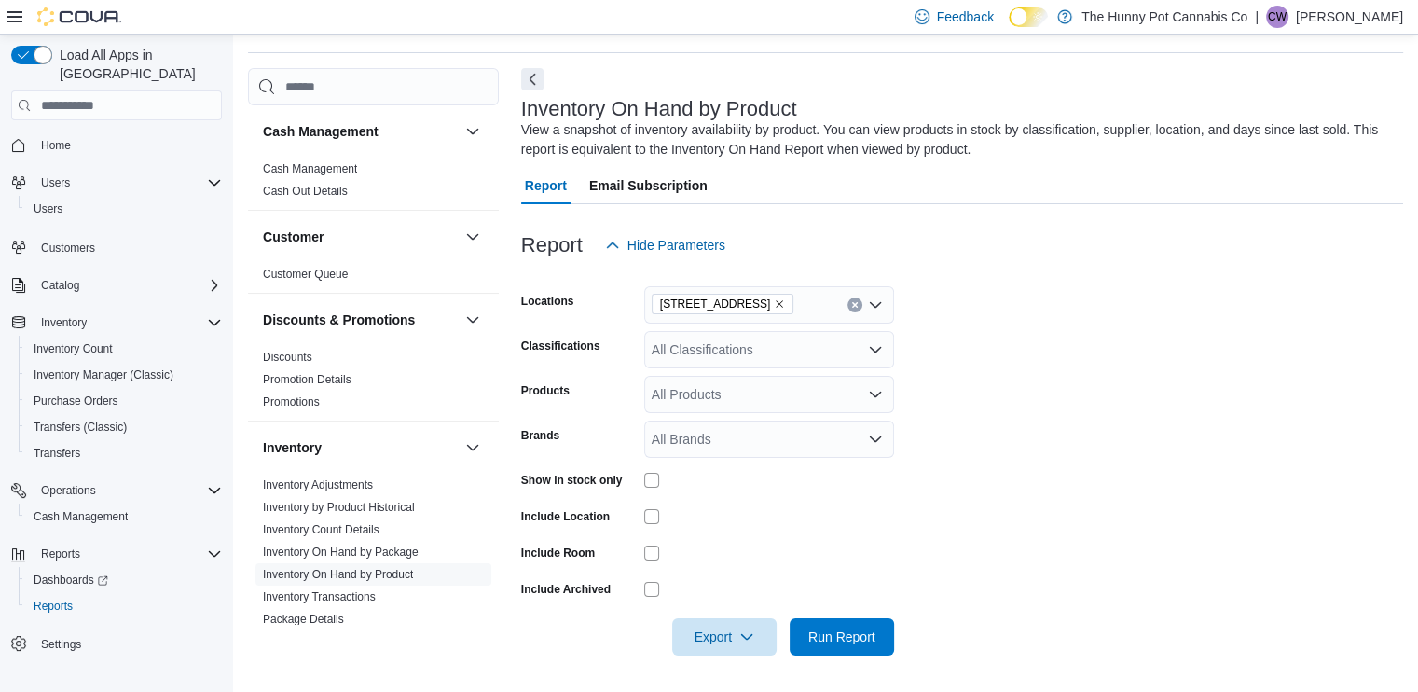
scroll to position [295, 0]
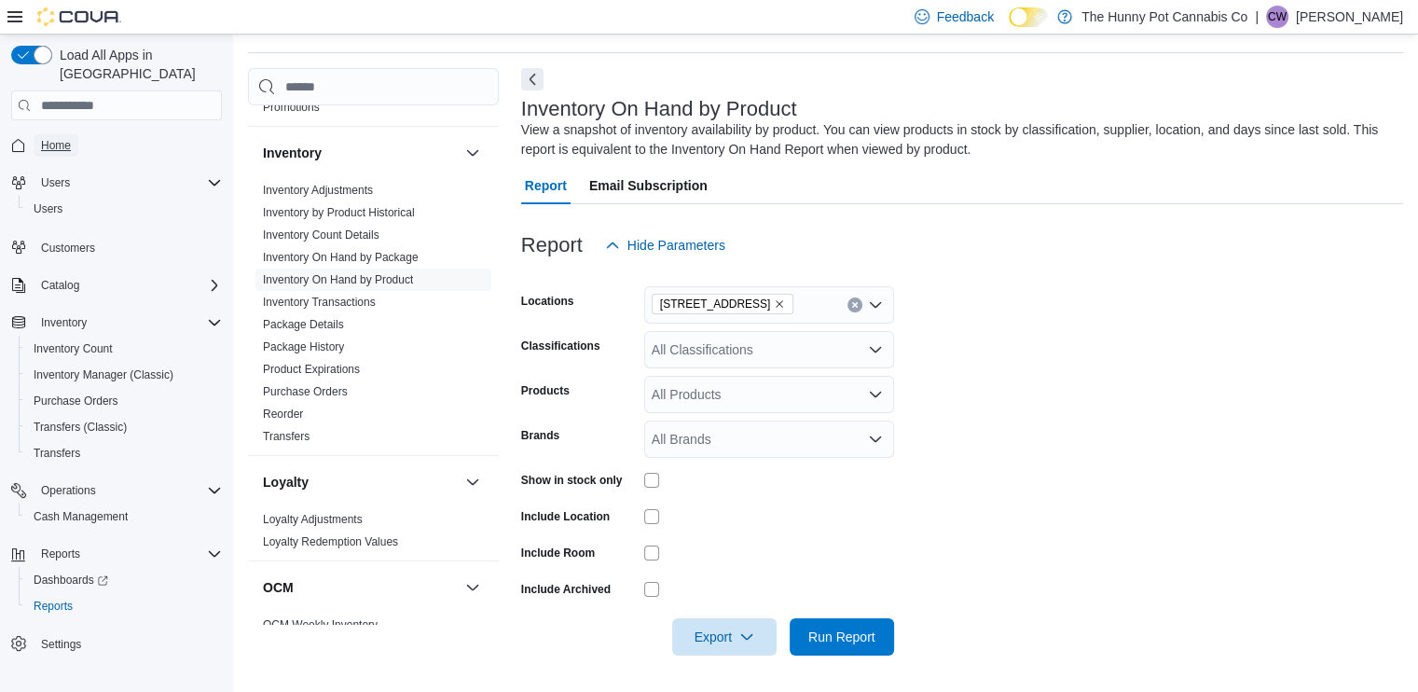
click at [54, 138] on span "Home" at bounding box center [56, 145] width 30 height 15
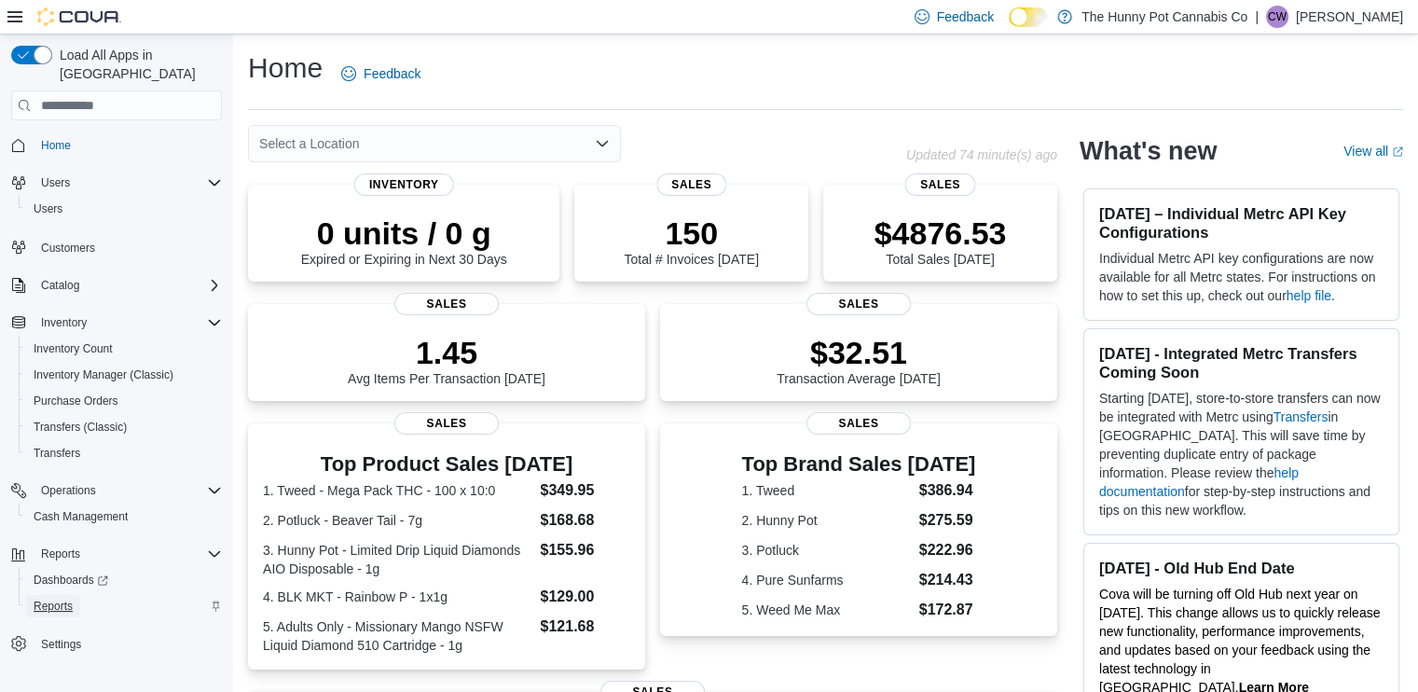
click at [48, 595] on span "Reports" at bounding box center [53, 606] width 39 height 22
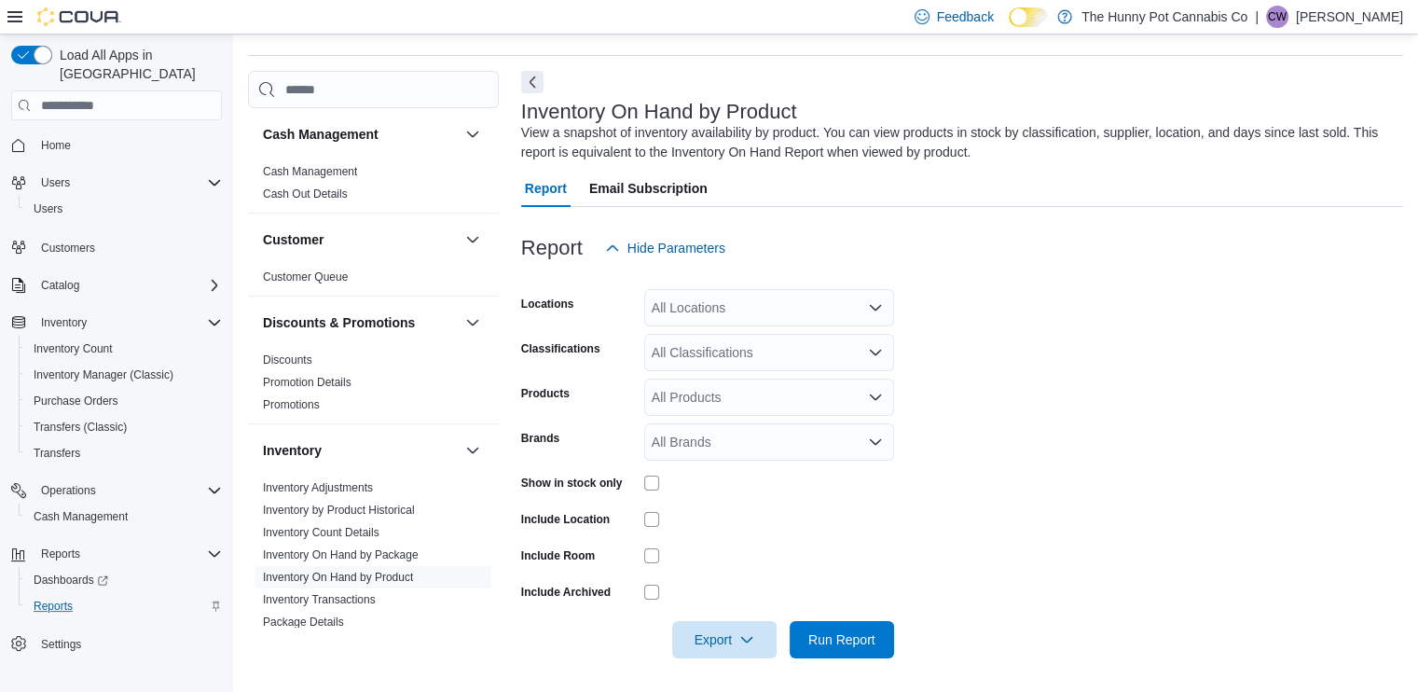
scroll to position [57, 0]
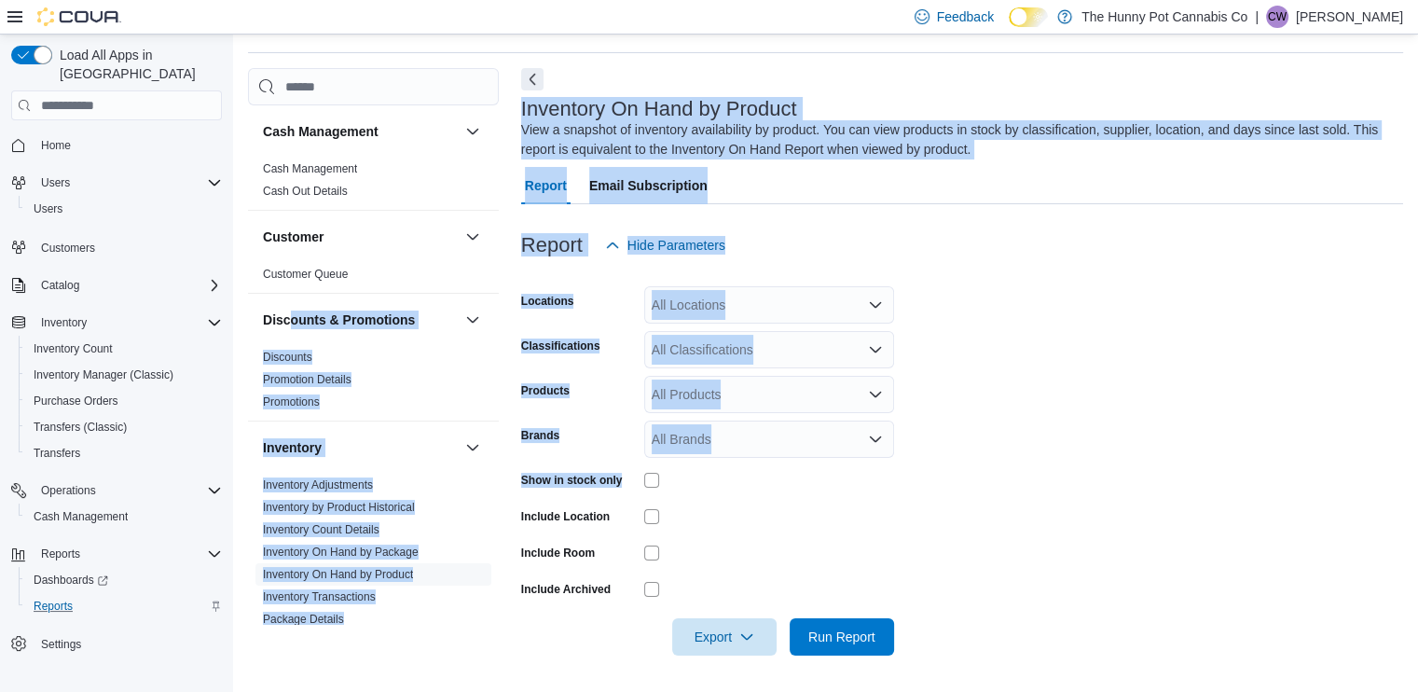
drag, startPoint x: 593, startPoint y: 503, endPoint x: 310, endPoint y: 299, distance: 348.9
click at [310, 299] on div "Cash Management Cash Management Cash Out Details Customer Customer Queue Discou…" at bounding box center [825, 373] width 1155 height 610
click at [1007, 417] on form "Locations All Locations Classifications All Classifications Products All Produc…" at bounding box center [962, 460] width 882 height 392
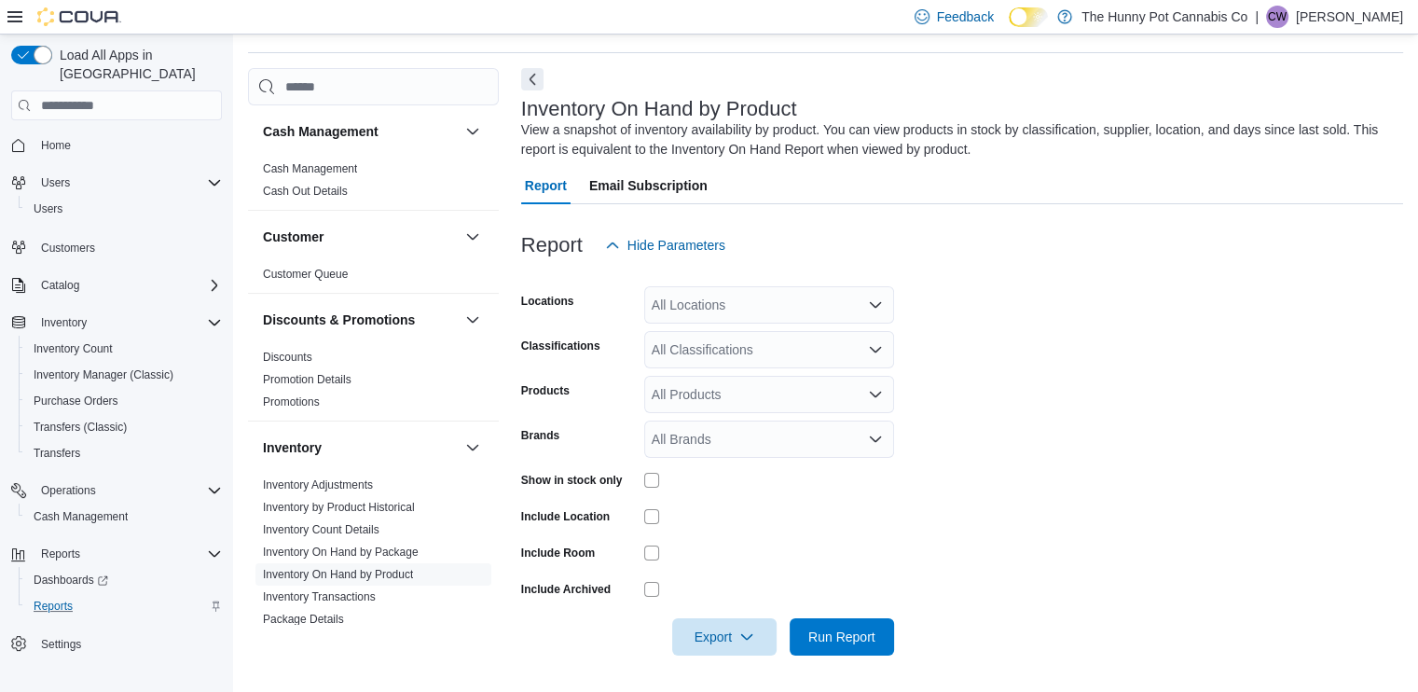
click at [749, 313] on div "All Locations" at bounding box center [769, 304] width 250 height 37
type input "****"
click at [739, 321] on div "****" at bounding box center [769, 304] width 250 height 37
click at [713, 331] on span "[STREET_ADDRESS]" at bounding box center [749, 336] width 129 height 19
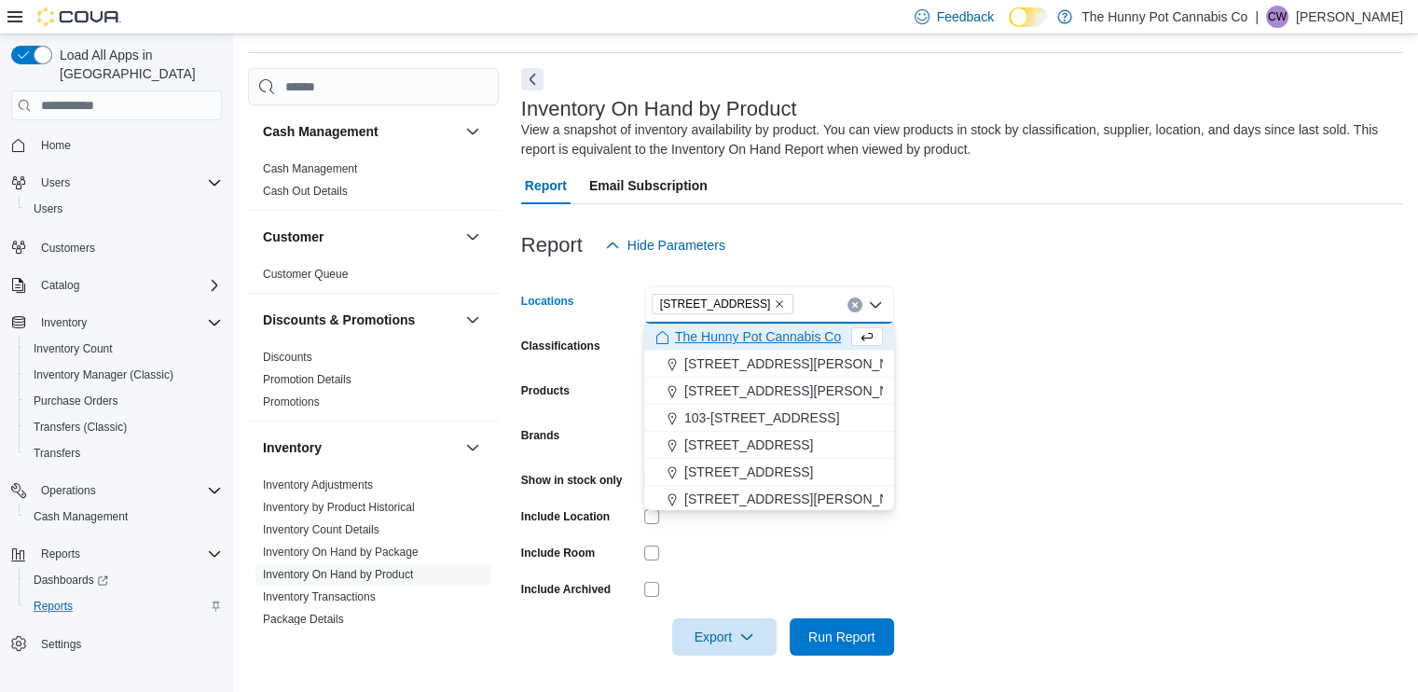
click at [992, 350] on form "Locations [STREET_ADDRESS] Selected. [STREET_ADDRESS] Press Backspace to delete…" at bounding box center [962, 460] width 882 height 392
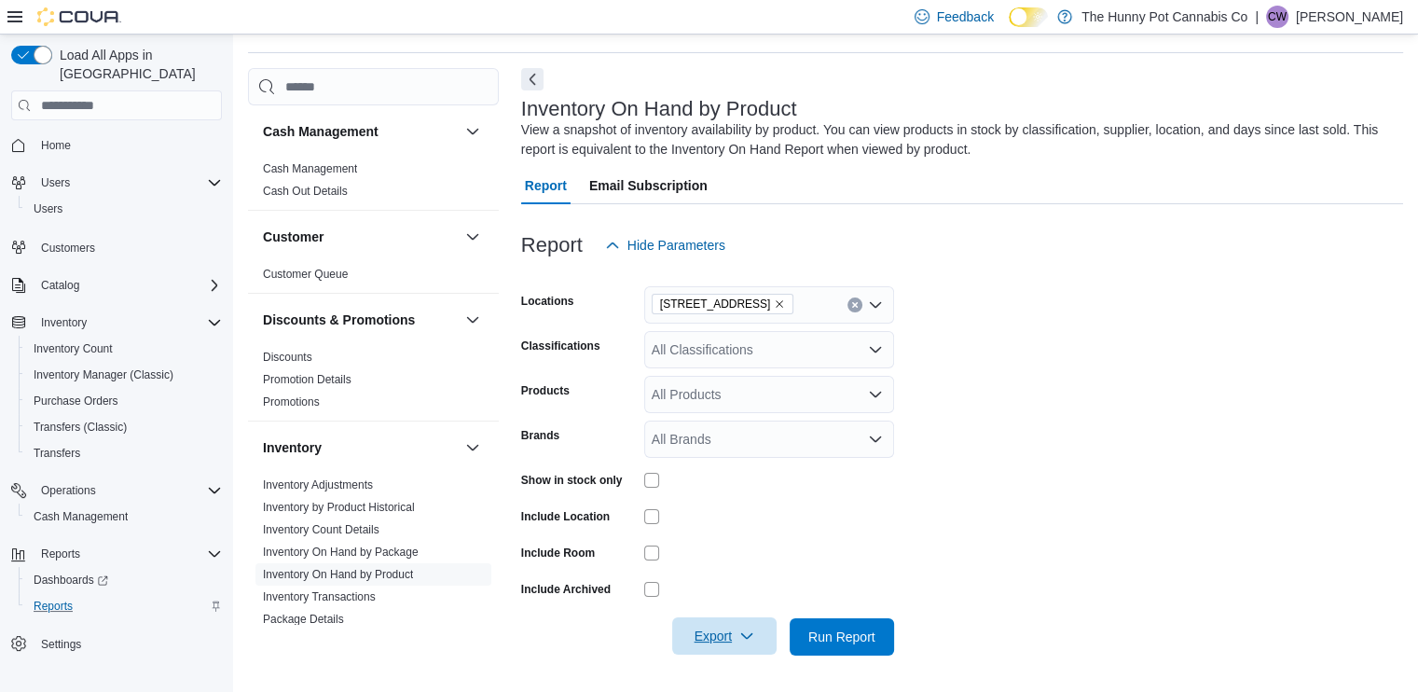
click at [742, 636] on icon "button" at bounding box center [747, 636] width 15 height 15
click at [743, 519] on span "Export to Excel" at bounding box center [727, 523] width 84 height 15
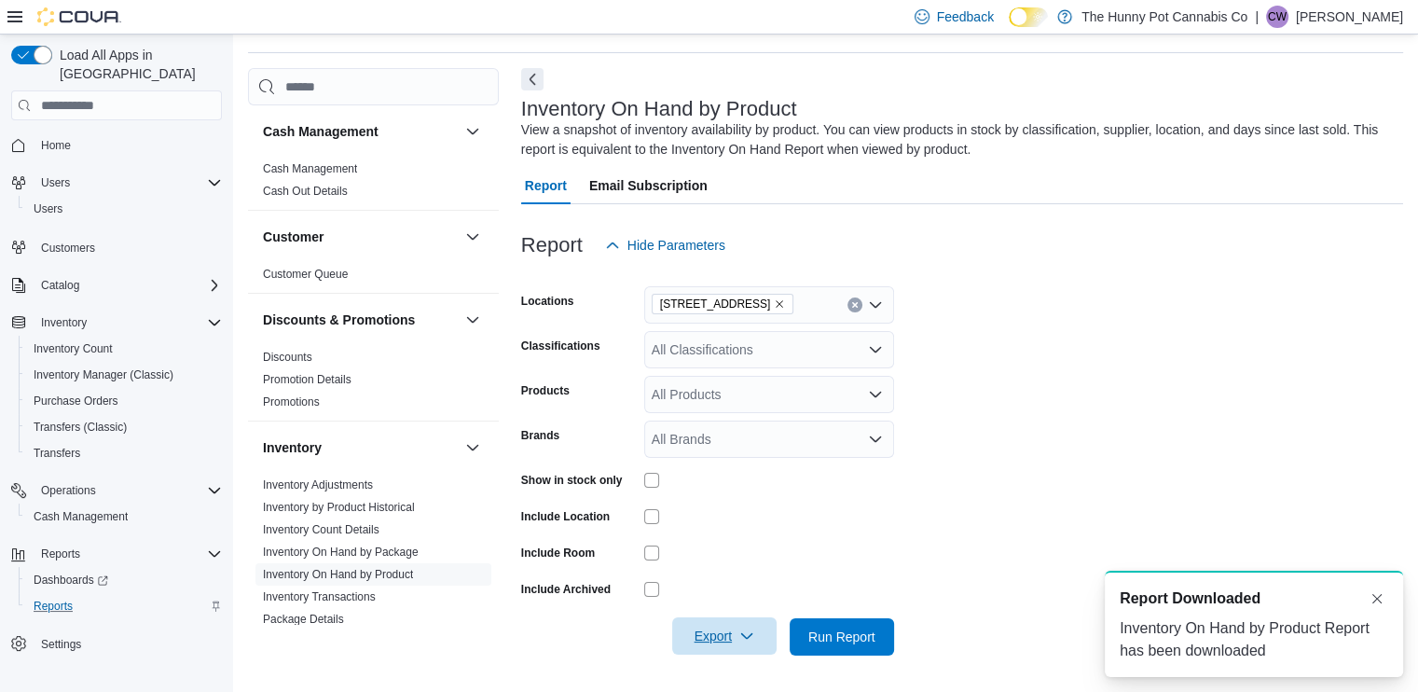
scroll to position [0, 0]
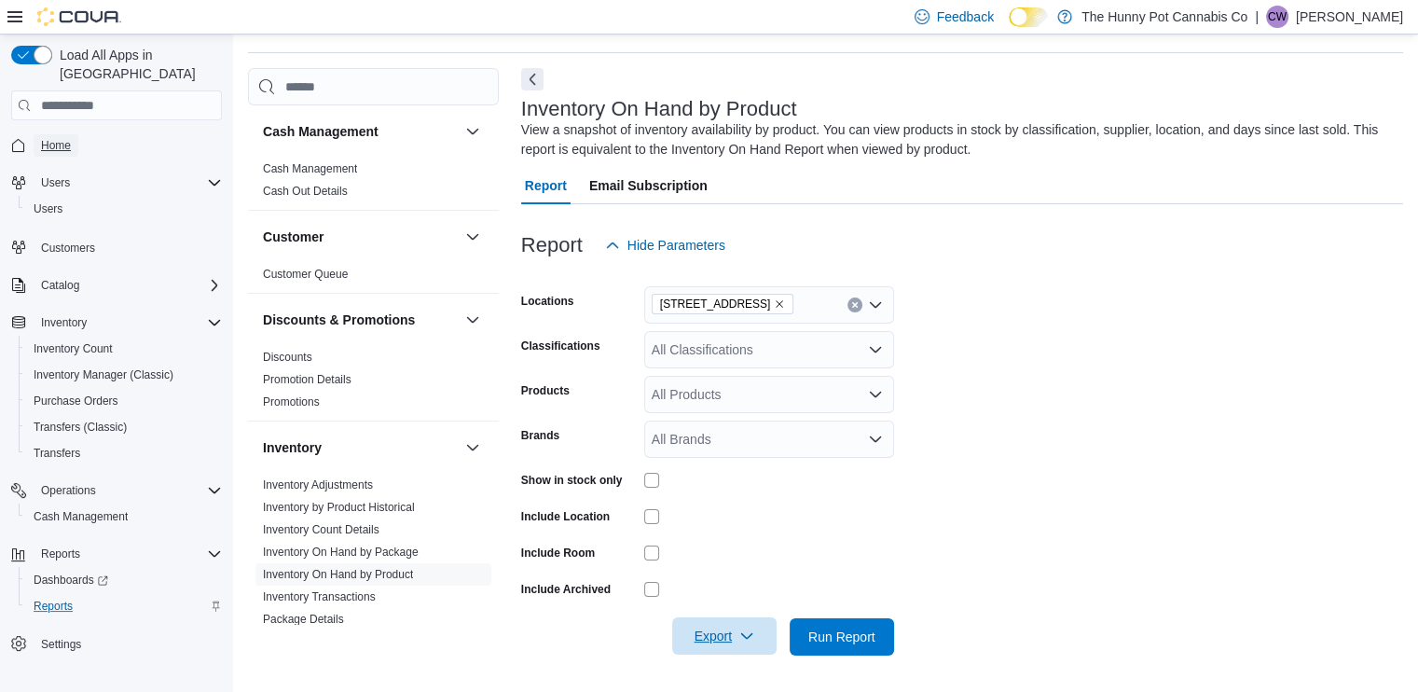
click at [60, 138] on span "Home" at bounding box center [56, 145] width 30 height 15
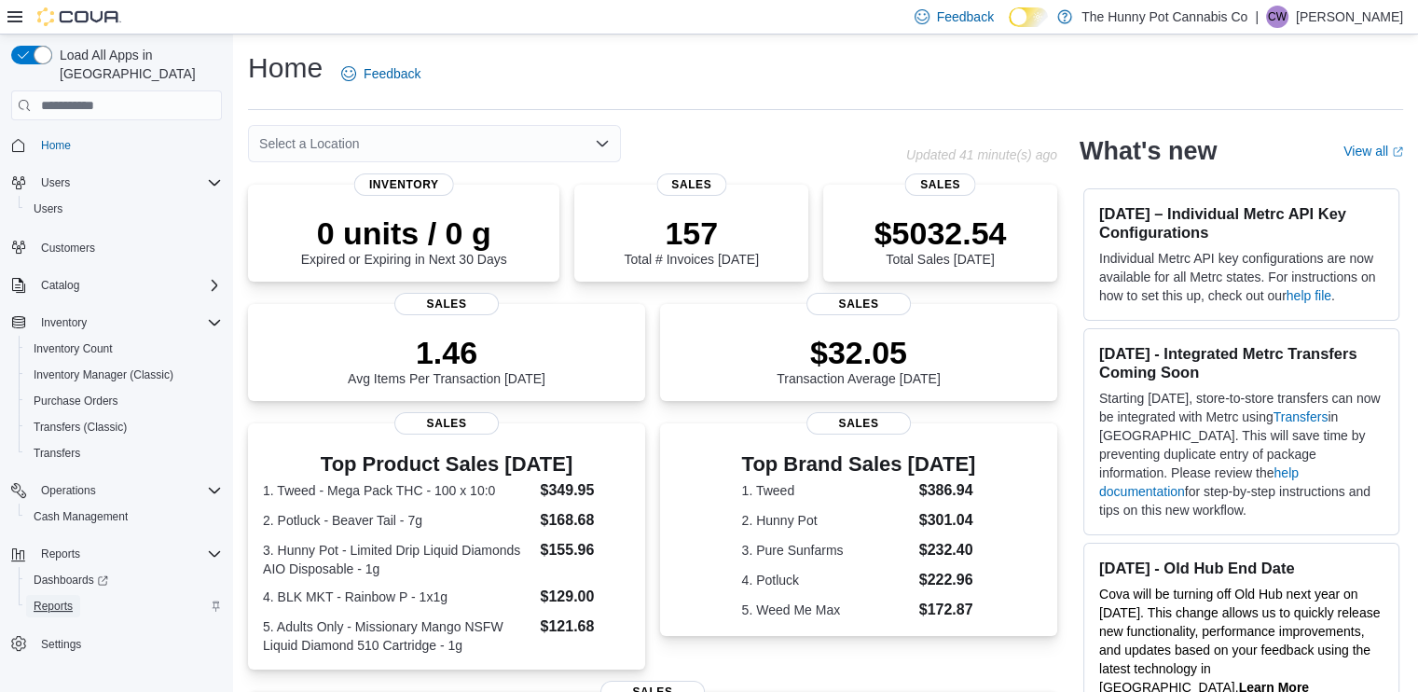
click at [59, 599] on span "Reports" at bounding box center [53, 606] width 39 height 15
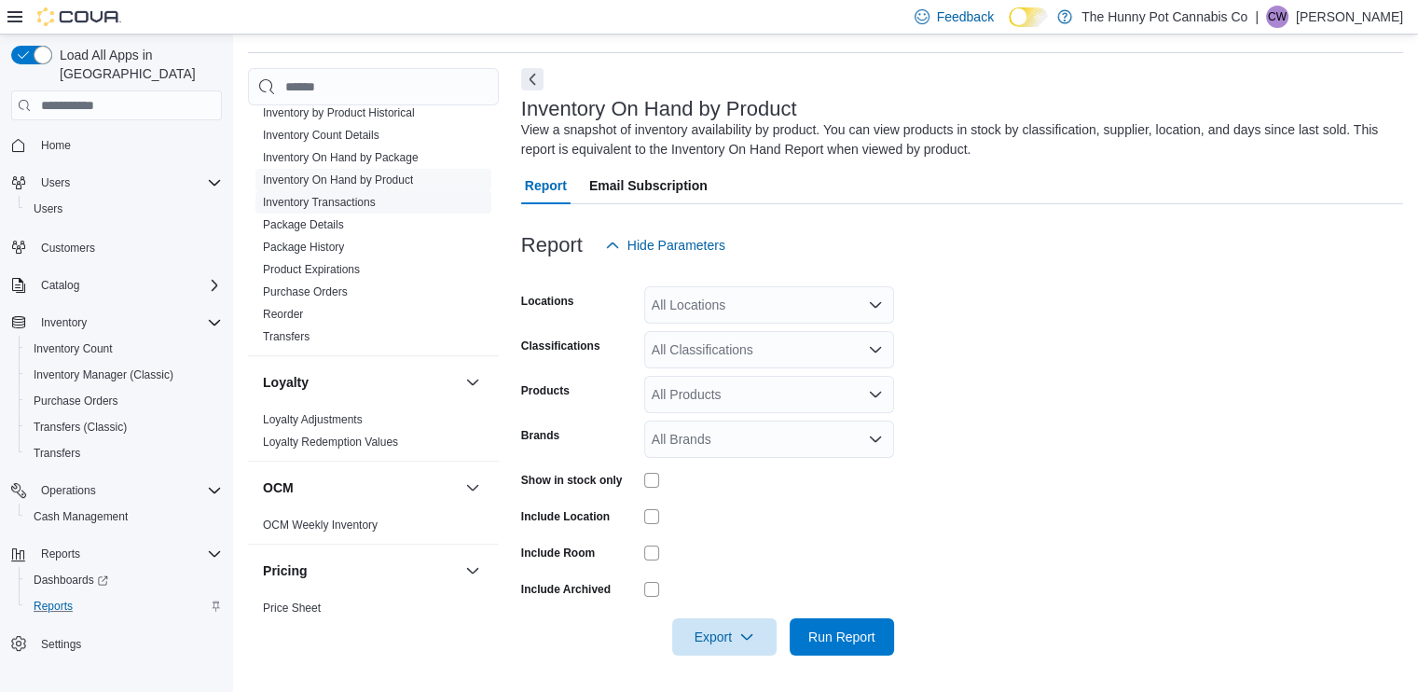
scroll to position [395, 0]
click at [385, 174] on link "Inventory On Hand by Product" at bounding box center [338, 179] width 150 height 13
drag, startPoint x: 712, startPoint y: 283, endPoint x: 740, endPoint y: 302, distance: 34.9
click at [740, 302] on form "Locations All Locations Classifications All Classifications Products All Produc…" at bounding box center [962, 460] width 882 height 392
click at [740, 302] on div "All Locations" at bounding box center [769, 304] width 250 height 37
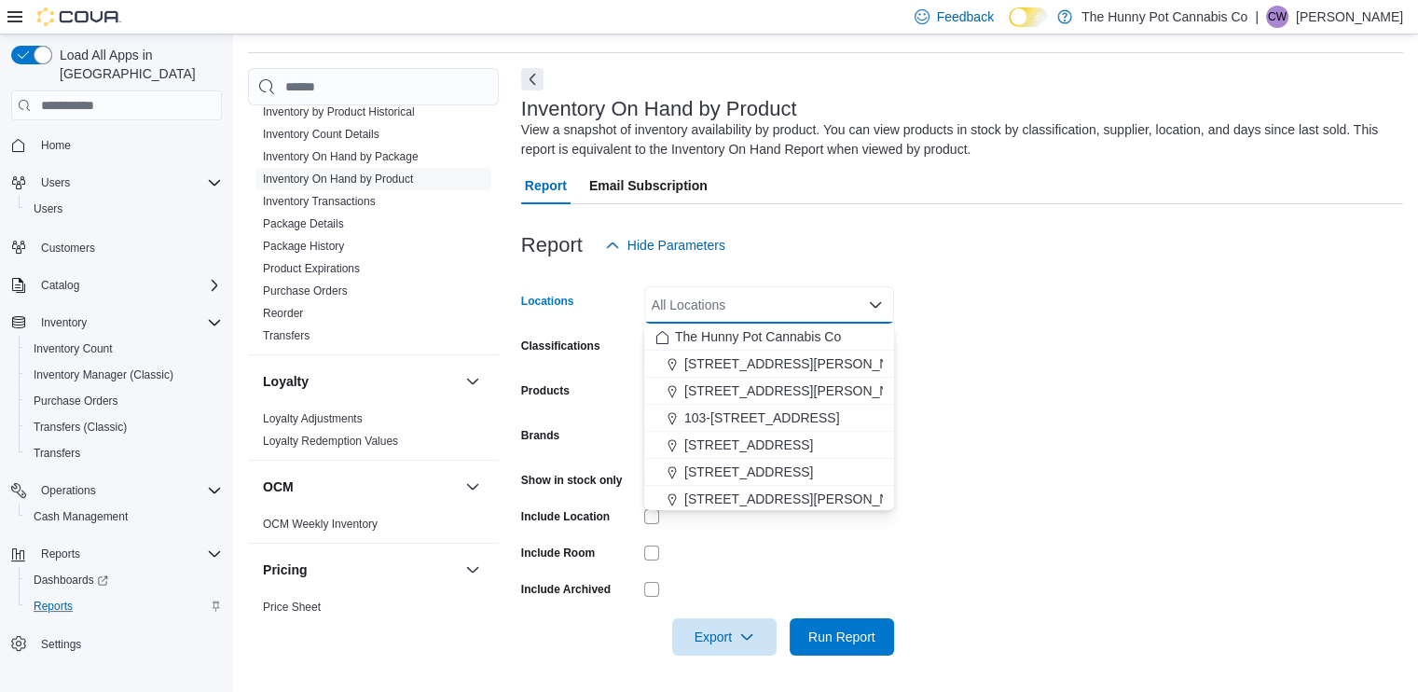
drag, startPoint x: 740, startPoint y: 302, endPoint x: 825, endPoint y: 287, distance: 86.2
click at [825, 287] on div "All Locations" at bounding box center [769, 304] width 250 height 37
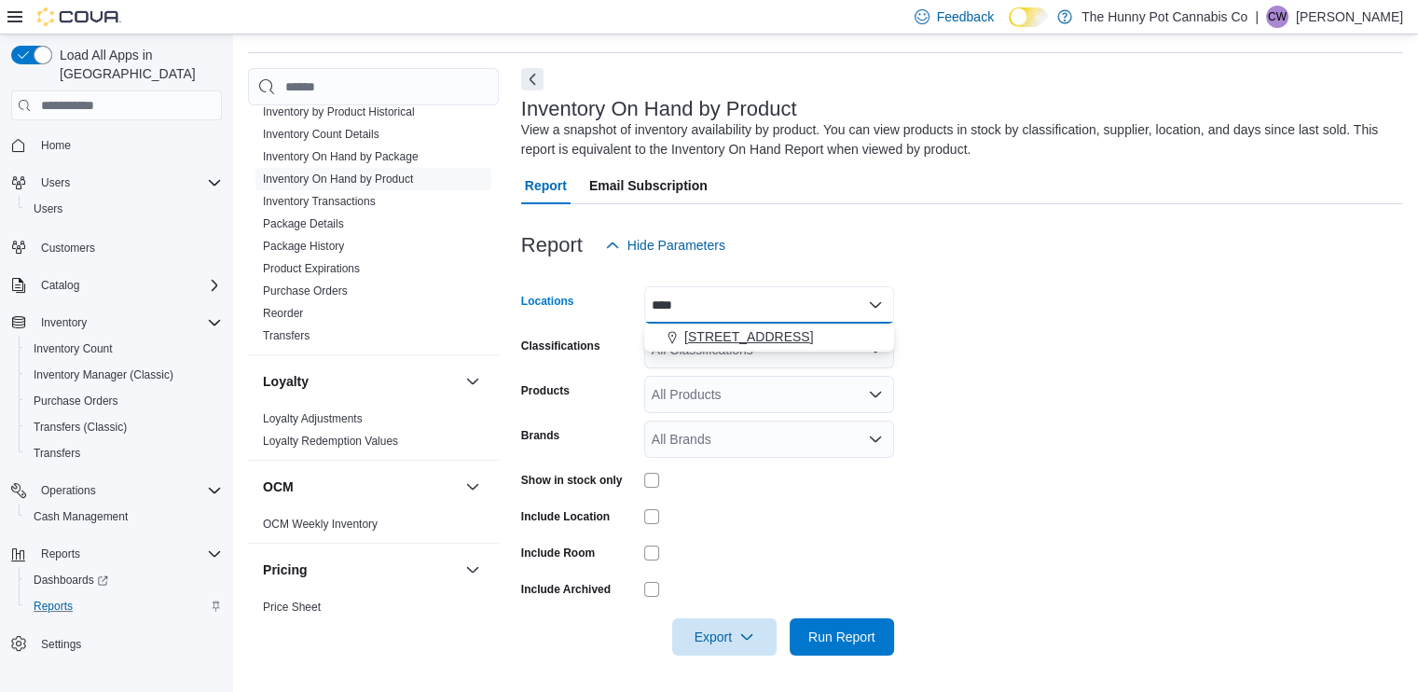
type input "****"
click at [746, 332] on span "[STREET_ADDRESS]" at bounding box center [749, 336] width 129 height 19
click at [1023, 377] on form "Locations [STREET_ADDRESS] Classifications All Classifications Products All Pro…" at bounding box center [962, 460] width 882 height 392
click at [721, 622] on span "Export" at bounding box center [725, 635] width 82 height 37
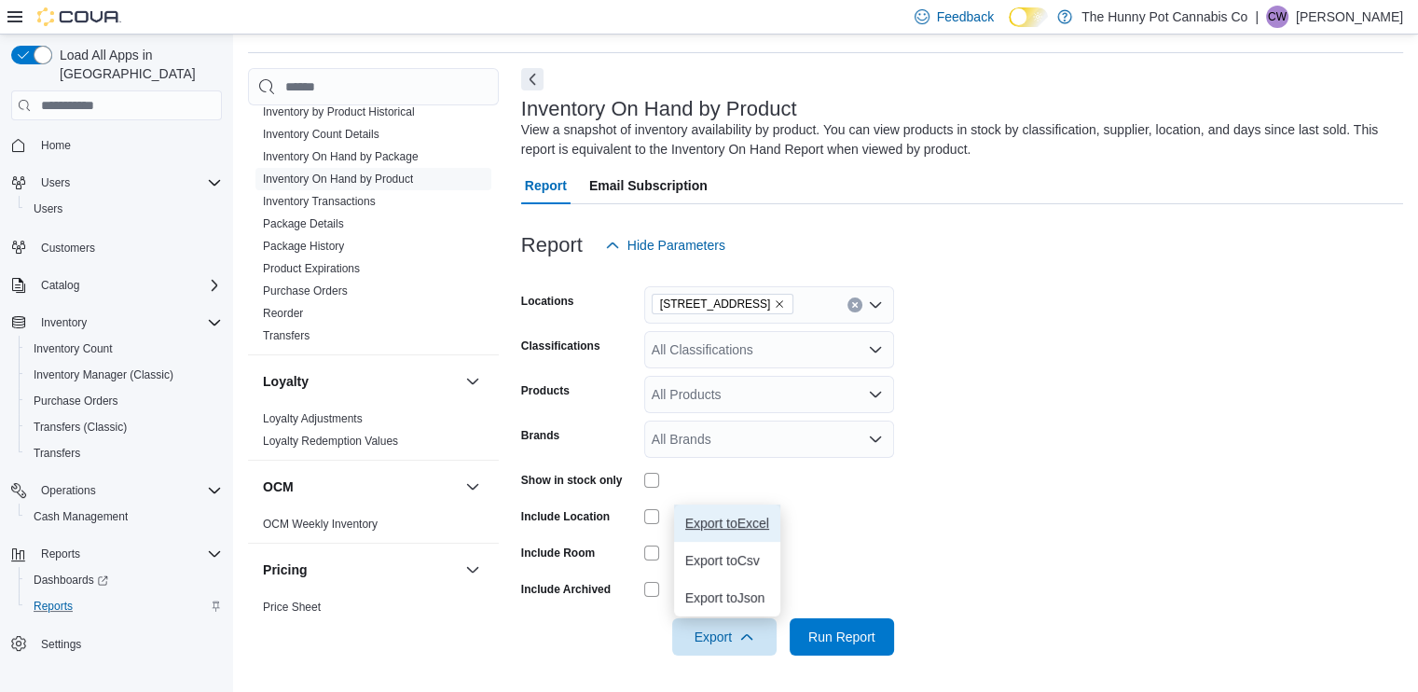
click at [750, 527] on span "Export to Excel" at bounding box center [727, 523] width 84 height 15
click at [43, 138] on span "Home" at bounding box center [56, 145] width 30 height 15
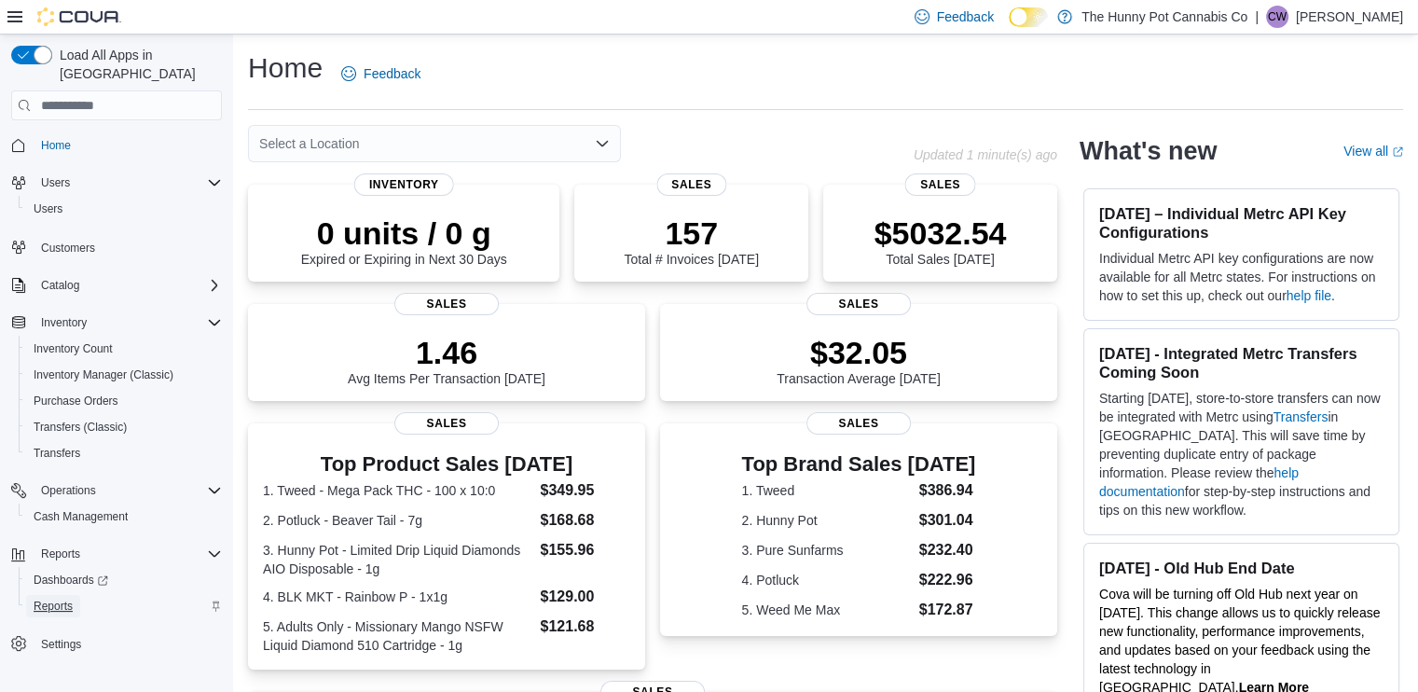
click at [46, 599] on span "Reports" at bounding box center [53, 606] width 39 height 15
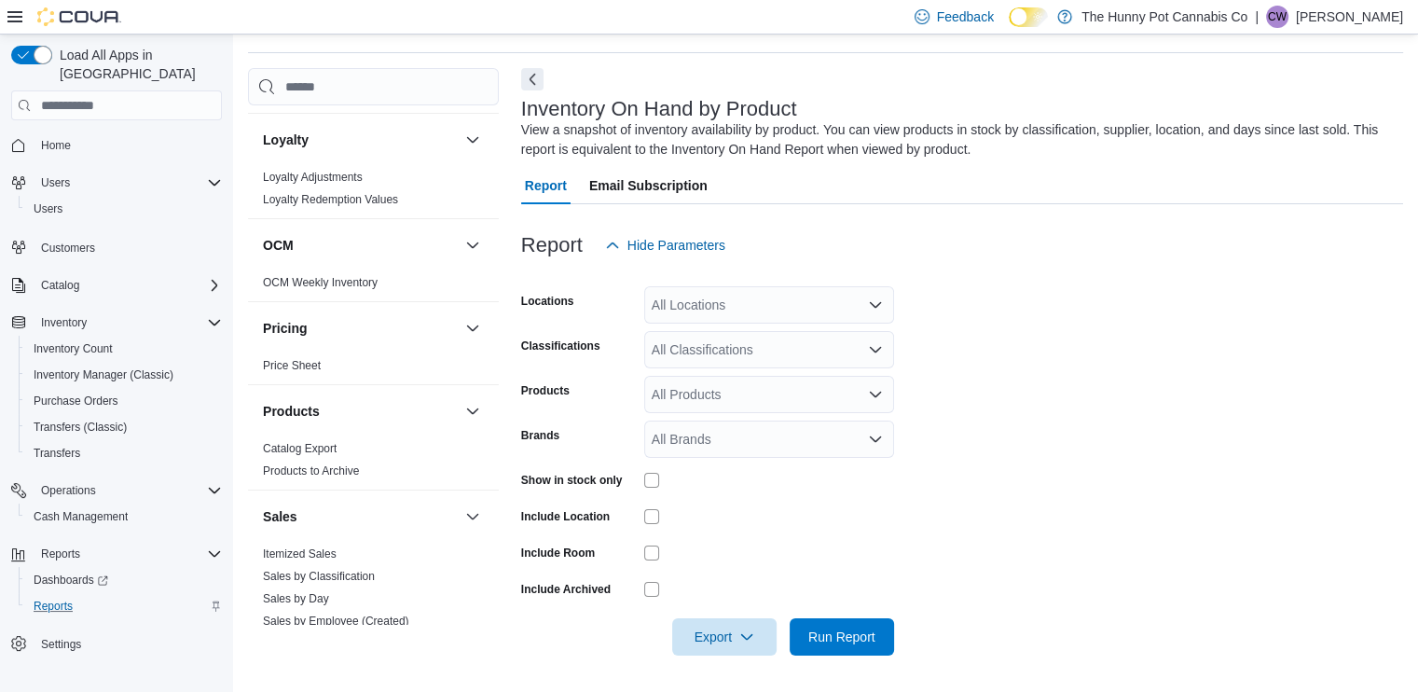
scroll to position [976, 0]
